Goal: Task Accomplishment & Management: Complete application form

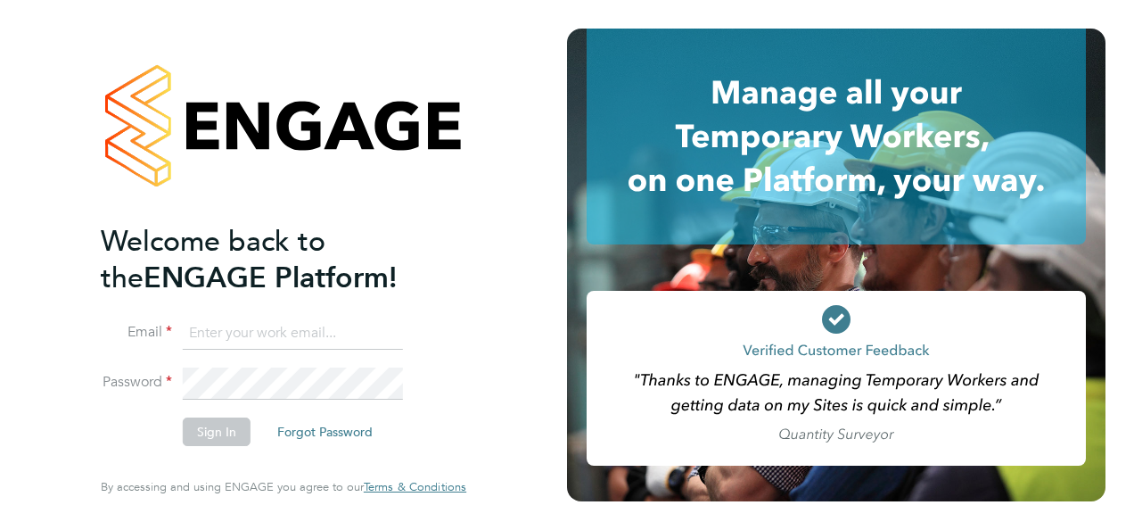
type input "megan@educationmattersgroup.co.uk"
click at [225, 425] on button "Sign In" at bounding box center [217, 431] width 68 height 29
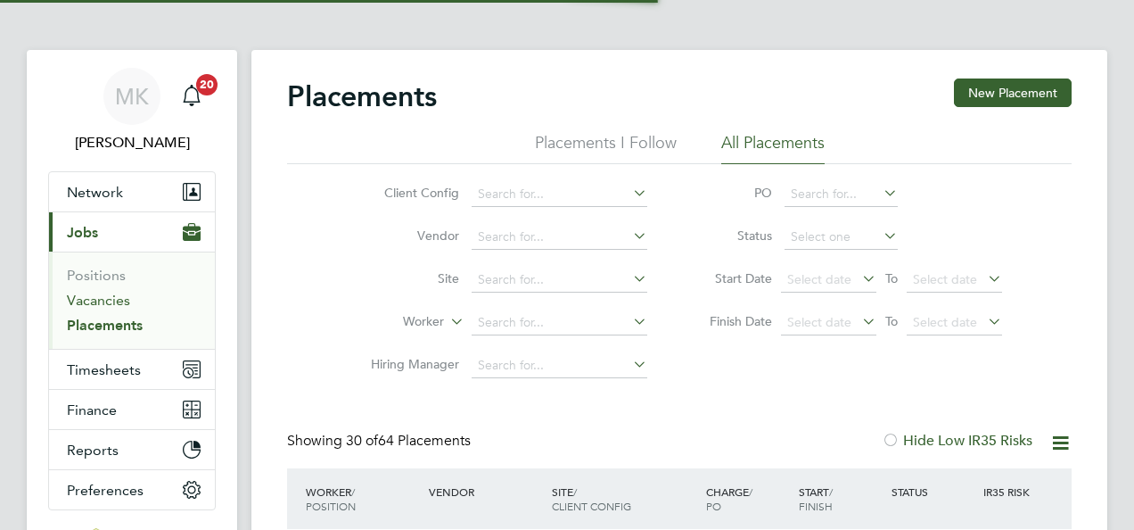
click at [87, 302] on link "Vacancies" at bounding box center [98, 300] width 63 height 17
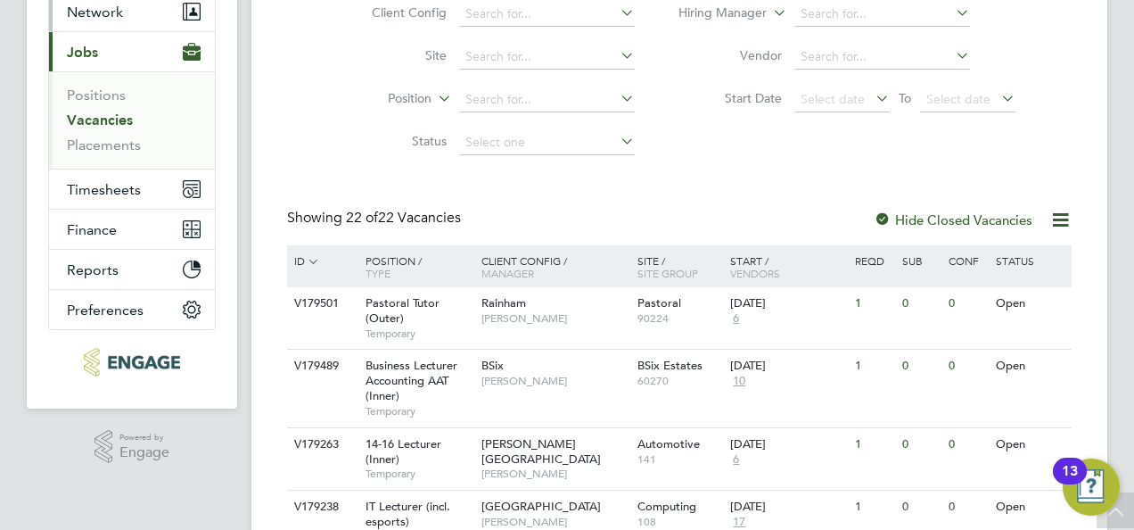
scroll to position [178, 0]
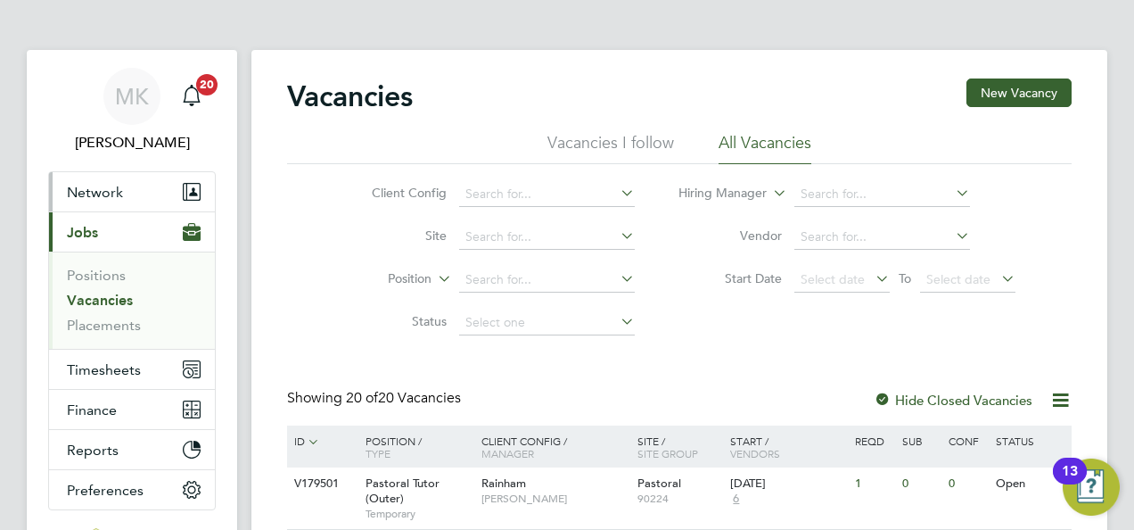
click at [111, 186] on span "Network" at bounding box center [95, 192] width 56 height 17
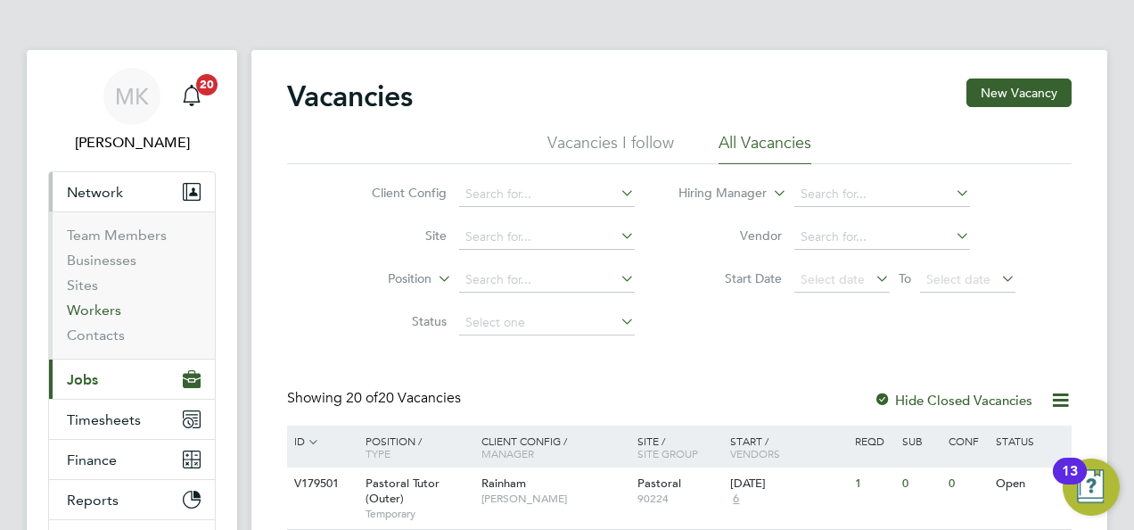
click at [103, 310] on link "Workers" at bounding box center [94, 309] width 54 height 17
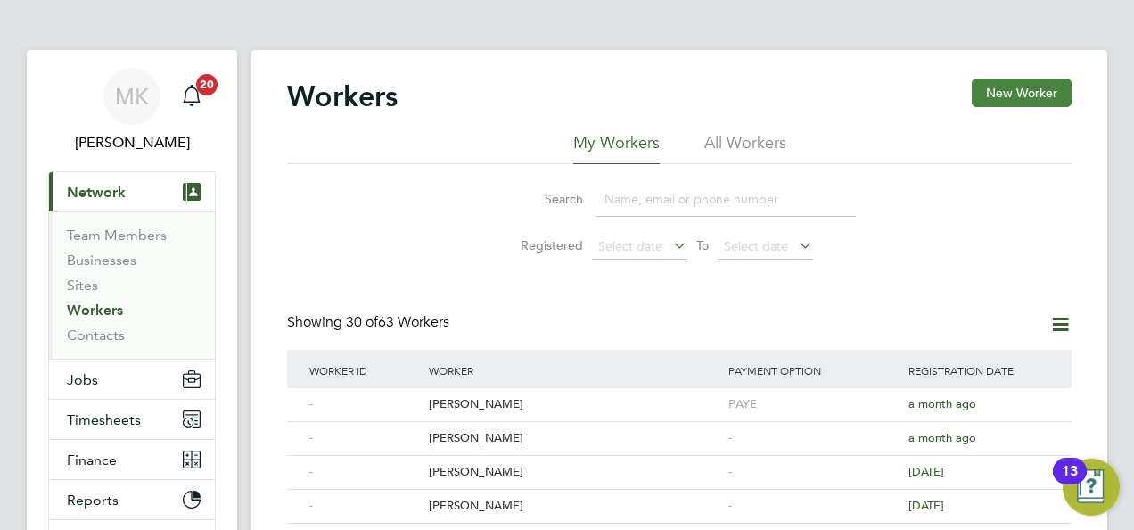
click at [1039, 97] on button "New Worker" at bounding box center [1022, 92] width 100 height 29
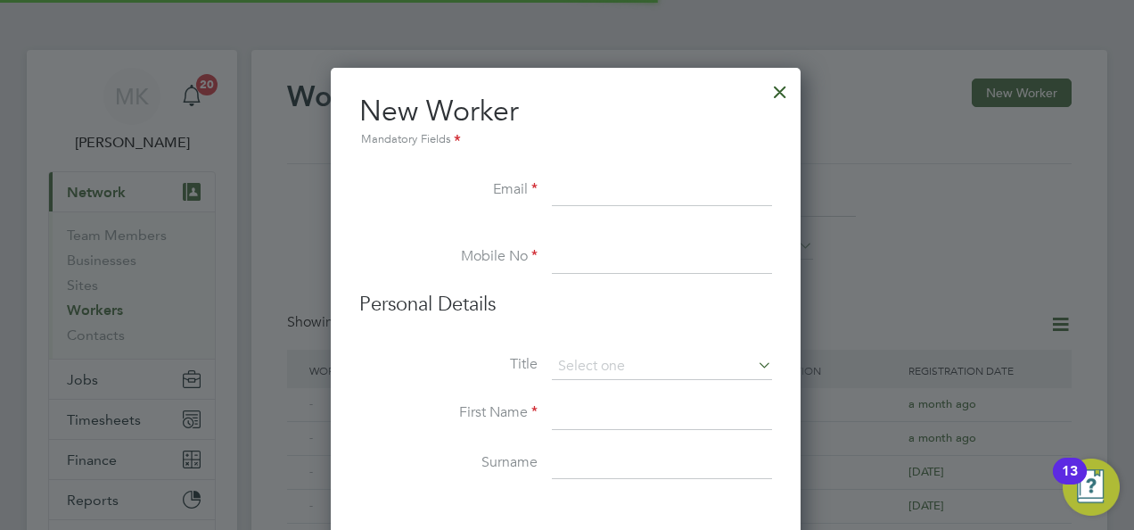
scroll to position [1510, 472]
click at [784, 93] on div at bounding box center [780, 87] width 32 height 32
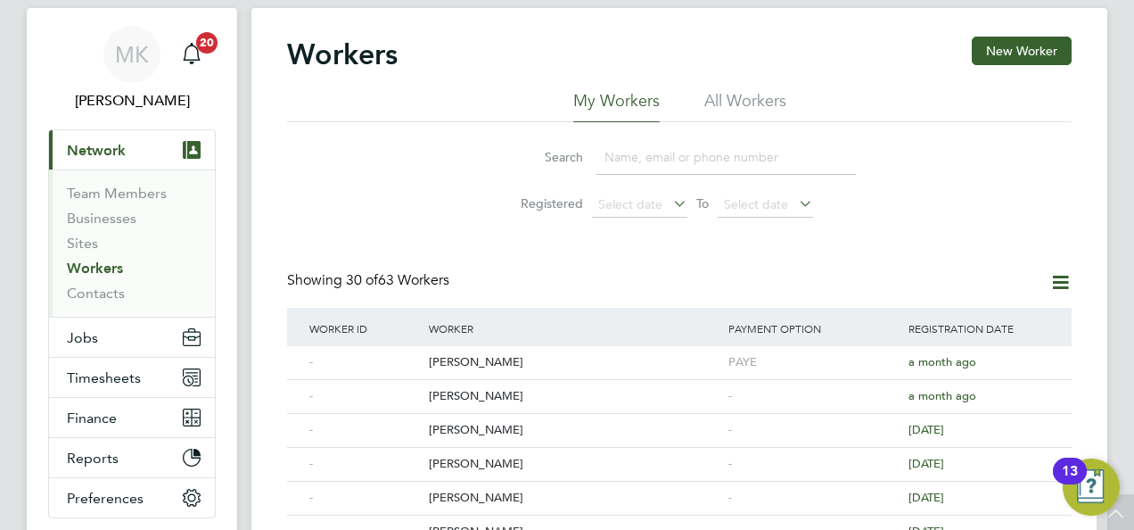
scroll to position [0, 0]
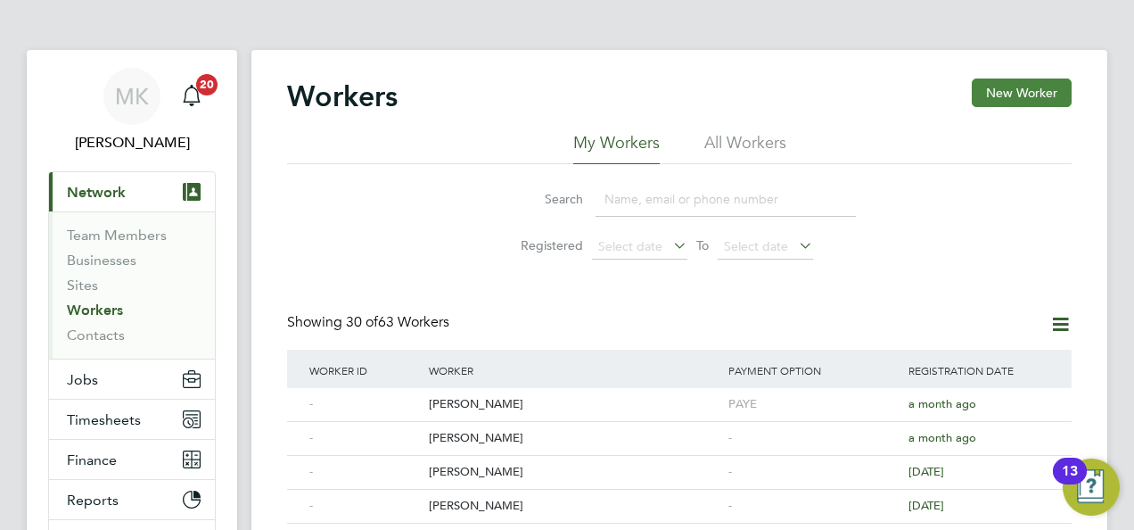
click at [1000, 95] on button "New Worker" at bounding box center [1022, 92] width 100 height 29
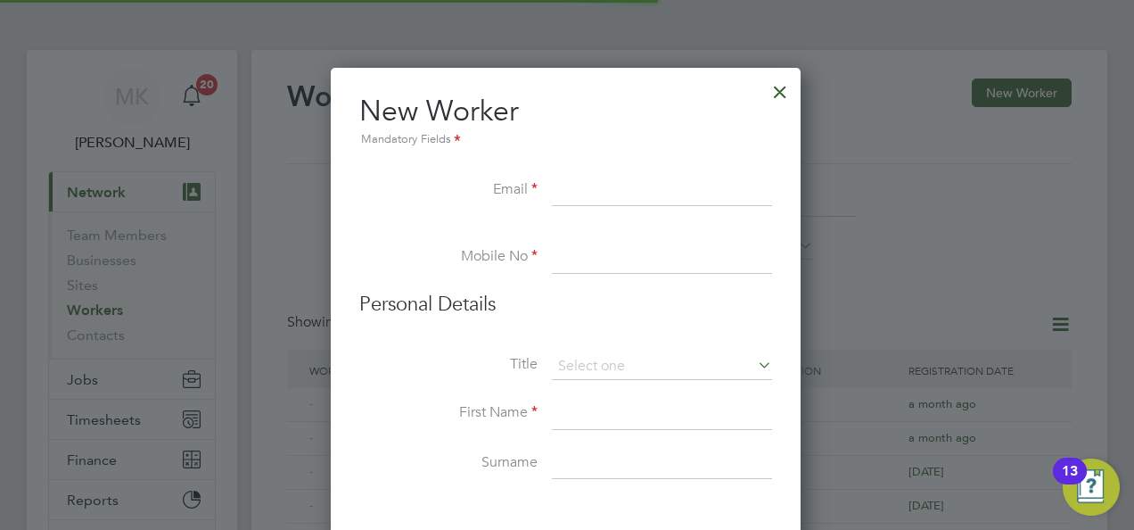
scroll to position [1510, 472]
paste input "Adansi.pipim19@gmail.com"
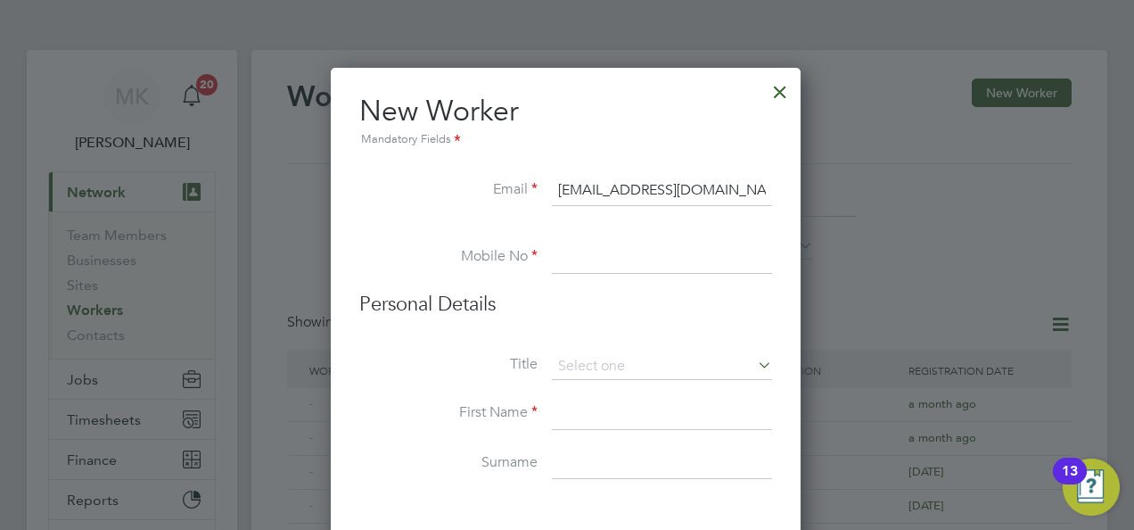
type input "Adansi.pipim19@gmail.com"
click at [646, 262] on input at bounding box center [662, 258] width 220 height 32
click at [743, 245] on input at bounding box center [662, 258] width 220 height 32
paste input "07909 360 739"
type input "07909 360 739"
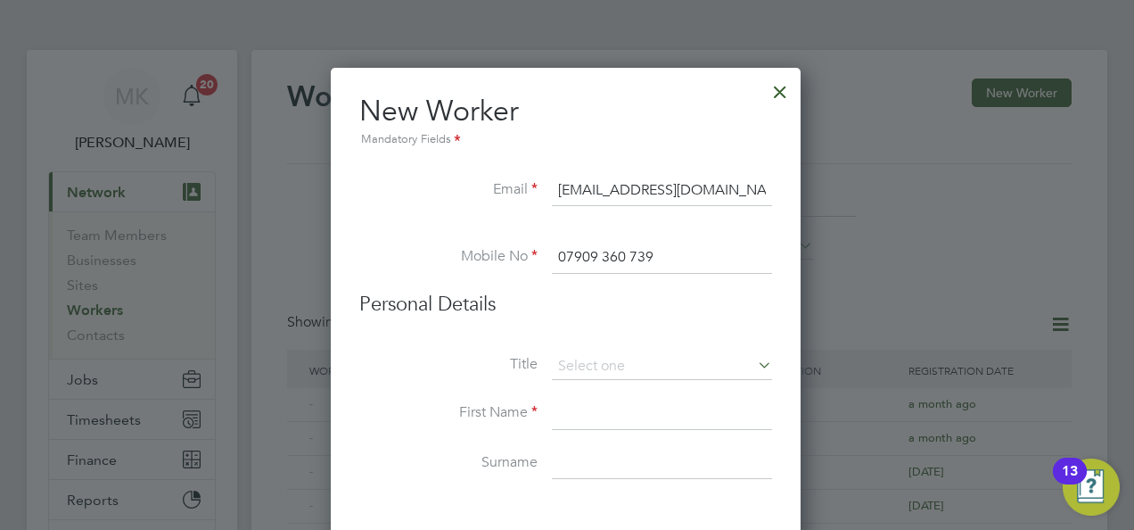
click at [656, 307] on h3 "Personal Details" at bounding box center [565, 305] width 413 height 26
click at [788, 88] on div at bounding box center [780, 87] width 32 height 32
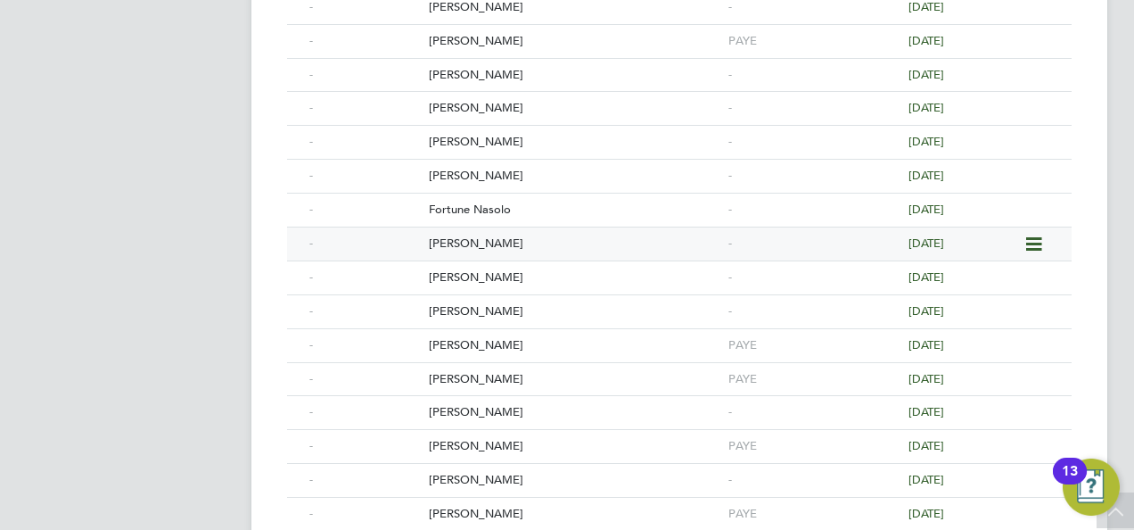
scroll to position [979, 0]
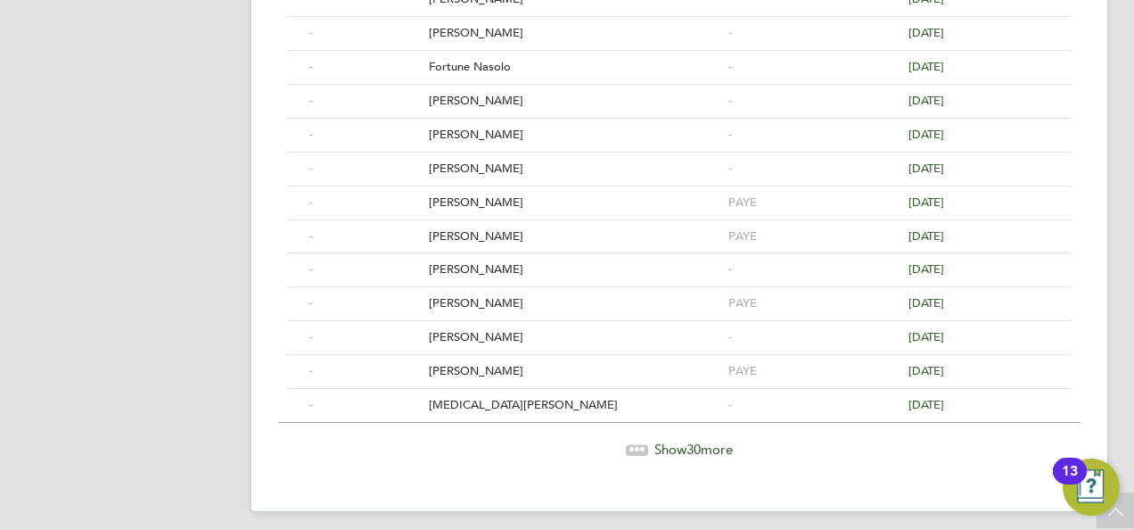
click at [685, 440] on span "Show 30 more" at bounding box center [693, 448] width 78 height 17
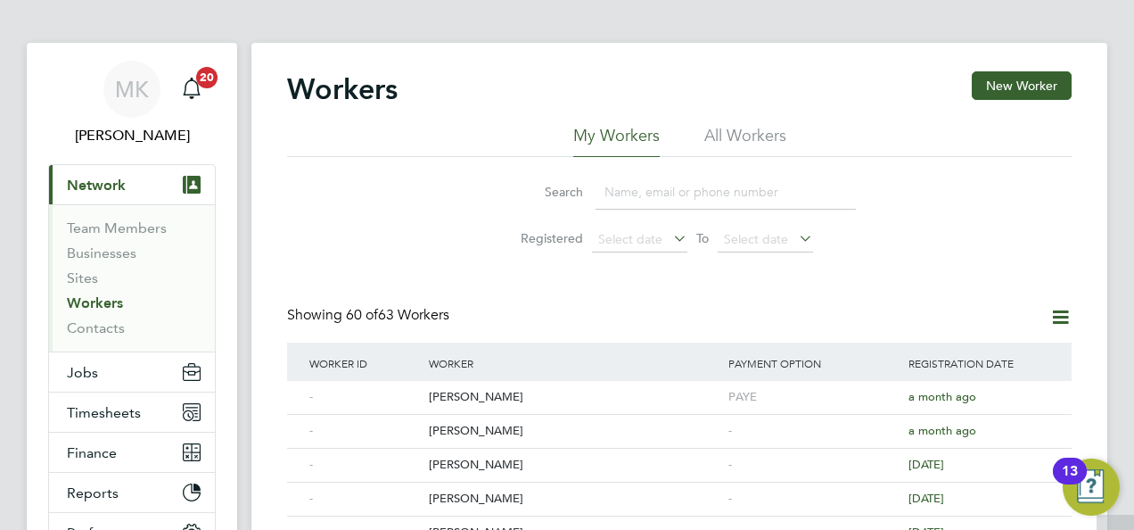
scroll to position [0, 0]
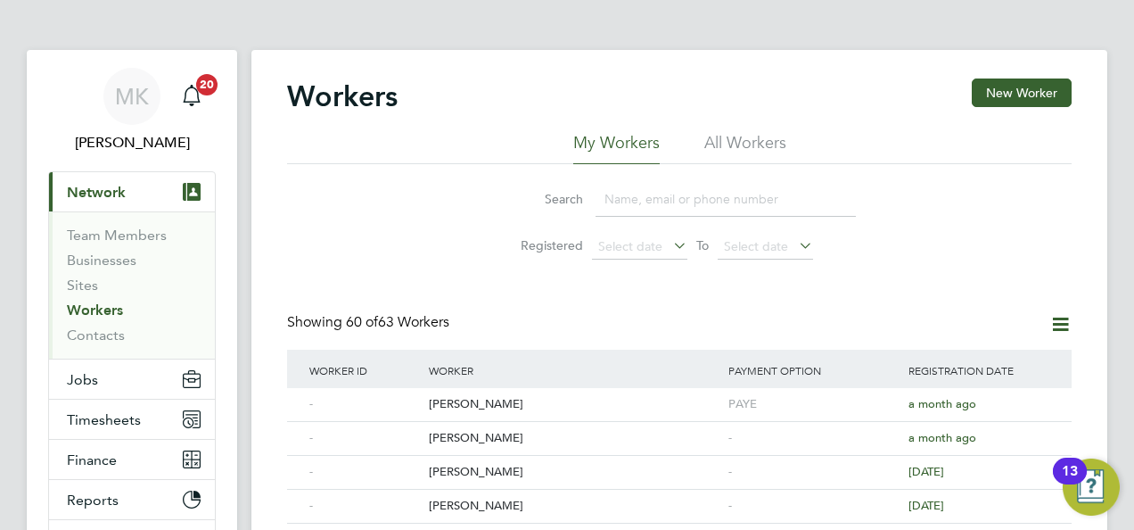
click at [107, 194] on span "Network" at bounding box center [96, 192] width 59 height 17
click at [82, 378] on span "Jobs" at bounding box center [82, 379] width 31 height 17
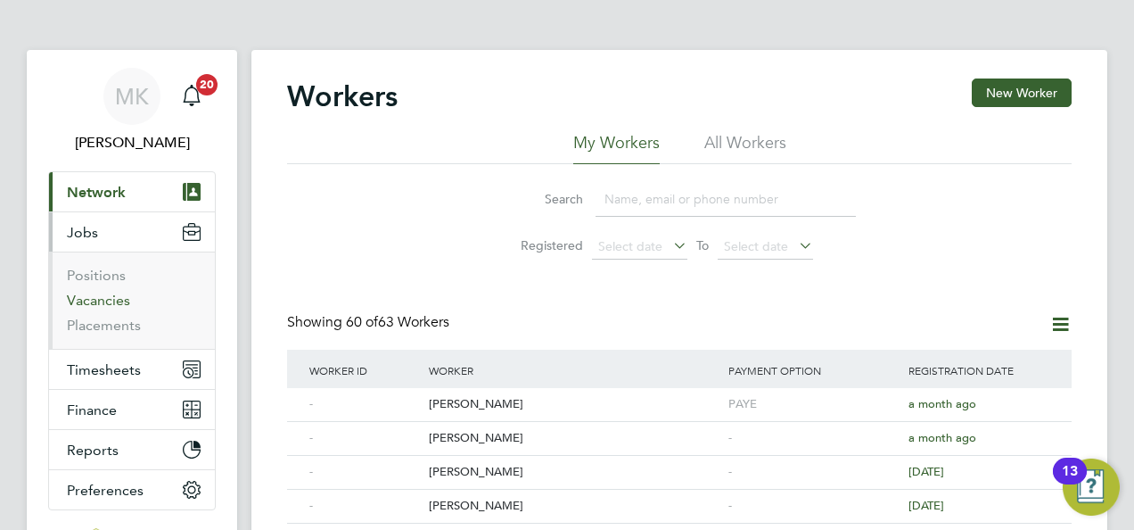
click at [110, 298] on link "Vacancies" at bounding box center [98, 300] width 63 height 17
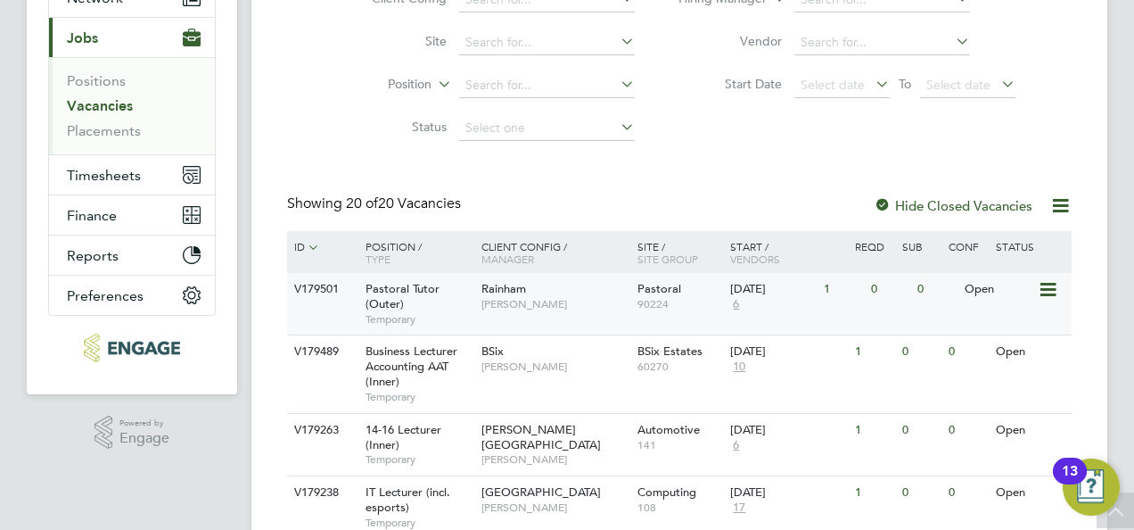
scroll to position [222, 0]
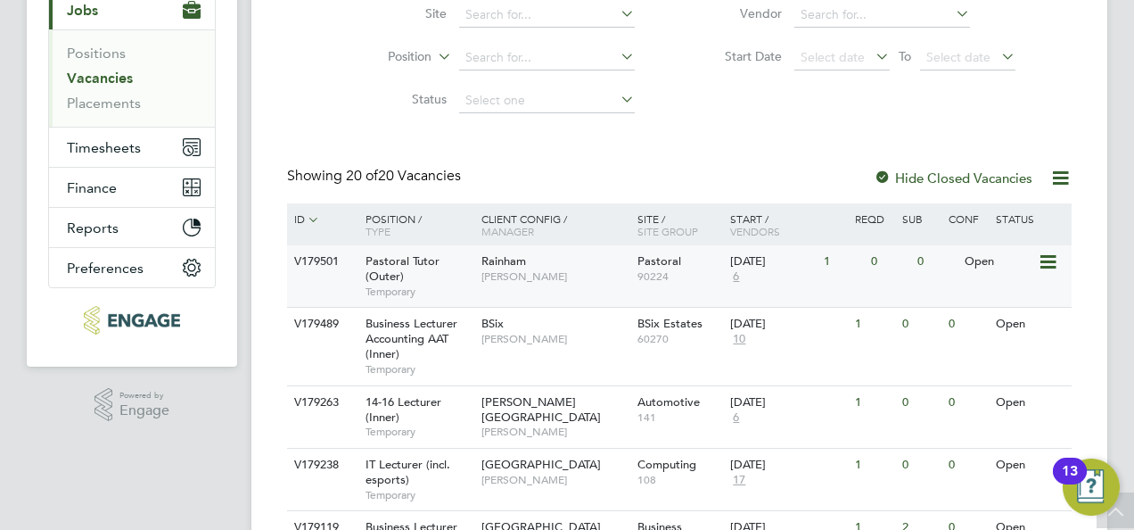
click at [439, 273] on div "Pastoral Tutor (Outer) Temporary" at bounding box center [414, 276] width 125 height 62
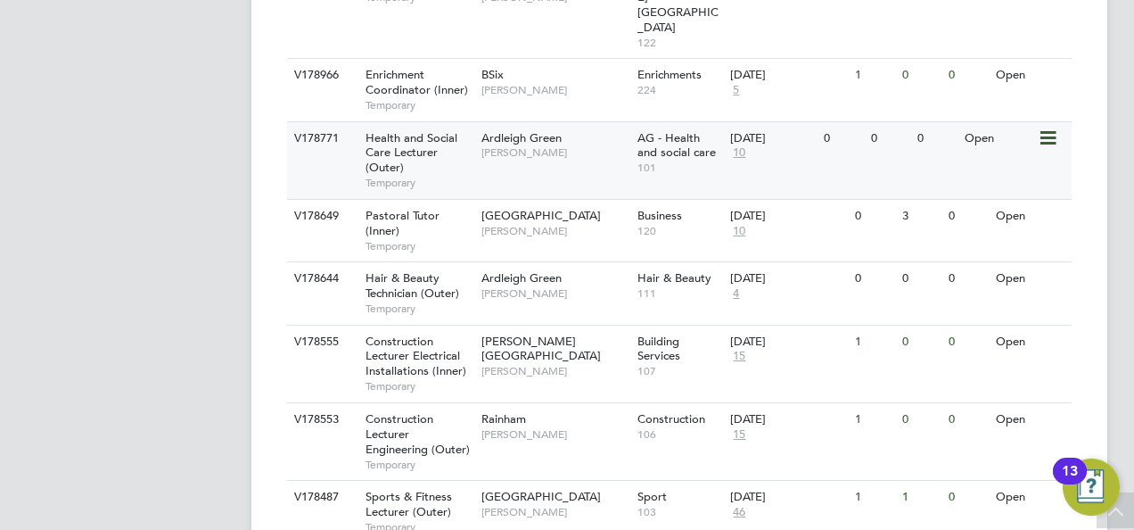
scroll to position [935, 0]
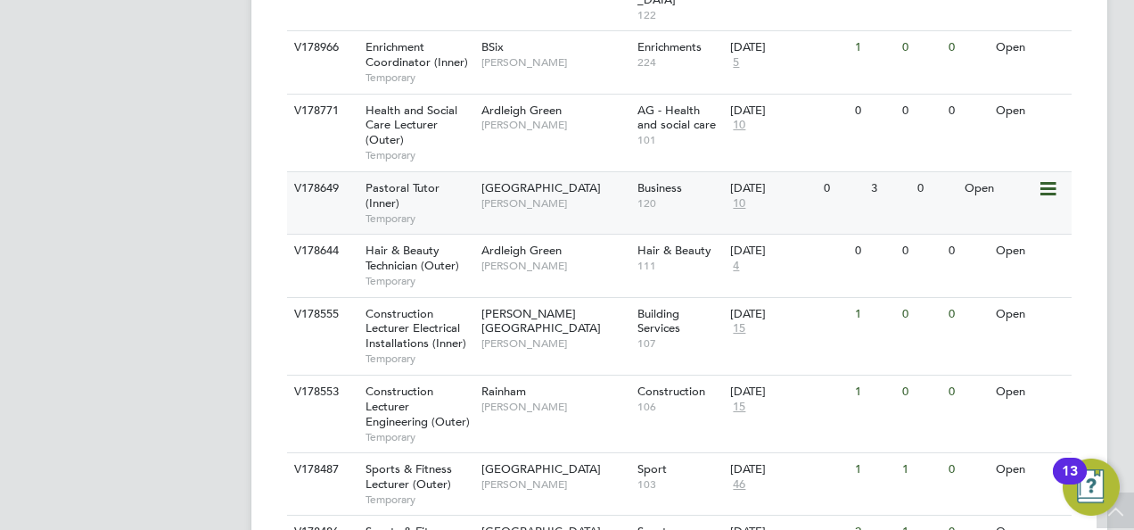
click at [449, 172] on div "Pastoral Tutor (Inner) Temporary" at bounding box center [414, 203] width 125 height 62
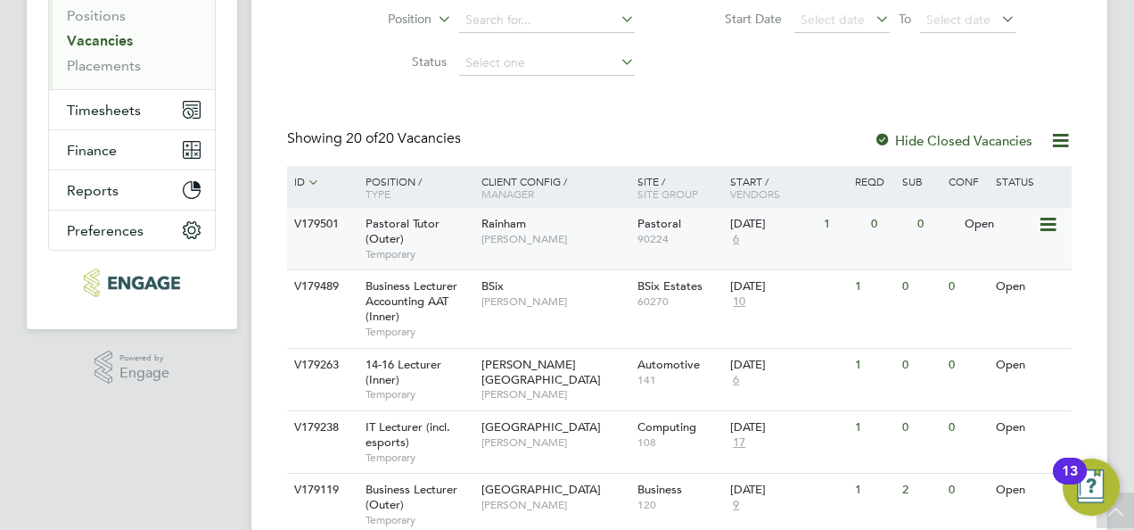
scroll to position [287, 0]
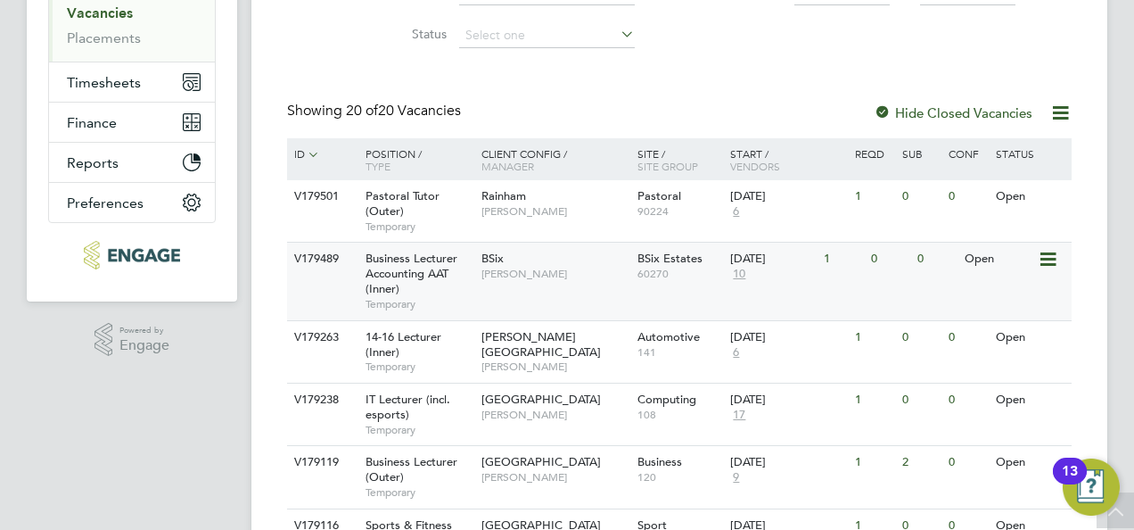
click at [451, 260] on span "Business Lecturer Accounting AAT (Inner)" at bounding box center [412, 273] width 92 height 45
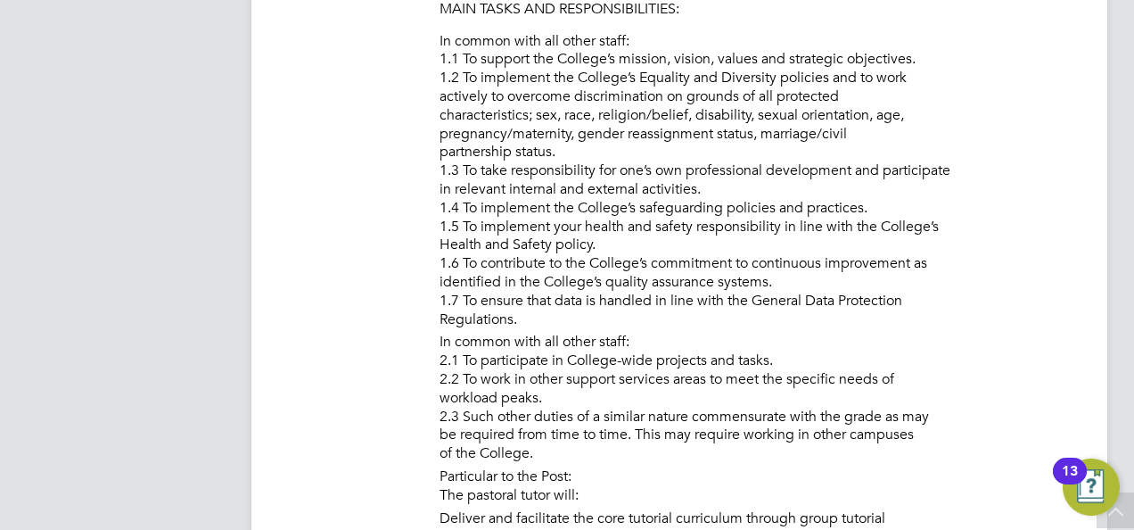
scroll to position [981, 0]
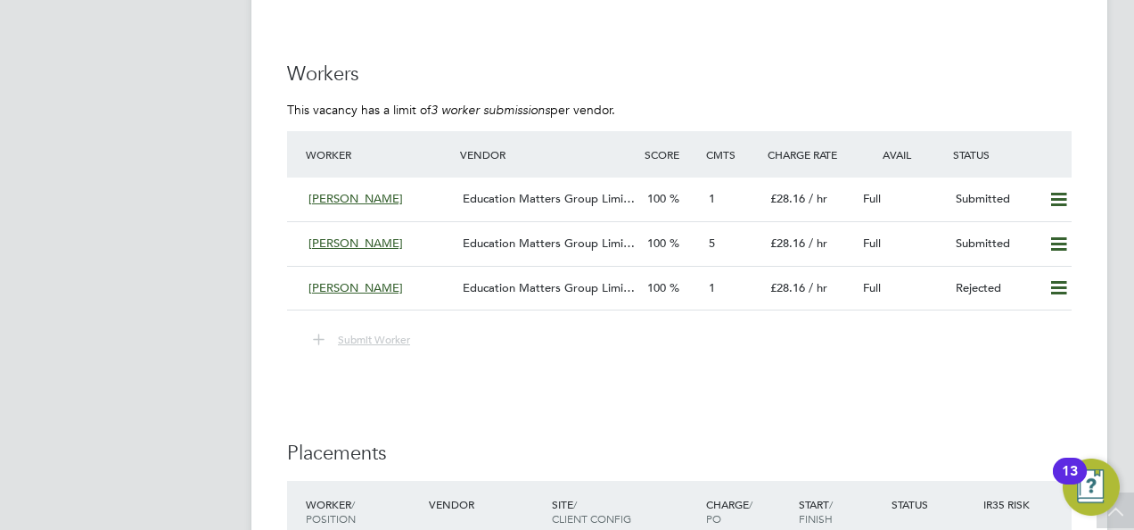
scroll to position [3386, 0]
